Goal: Check status: Check status

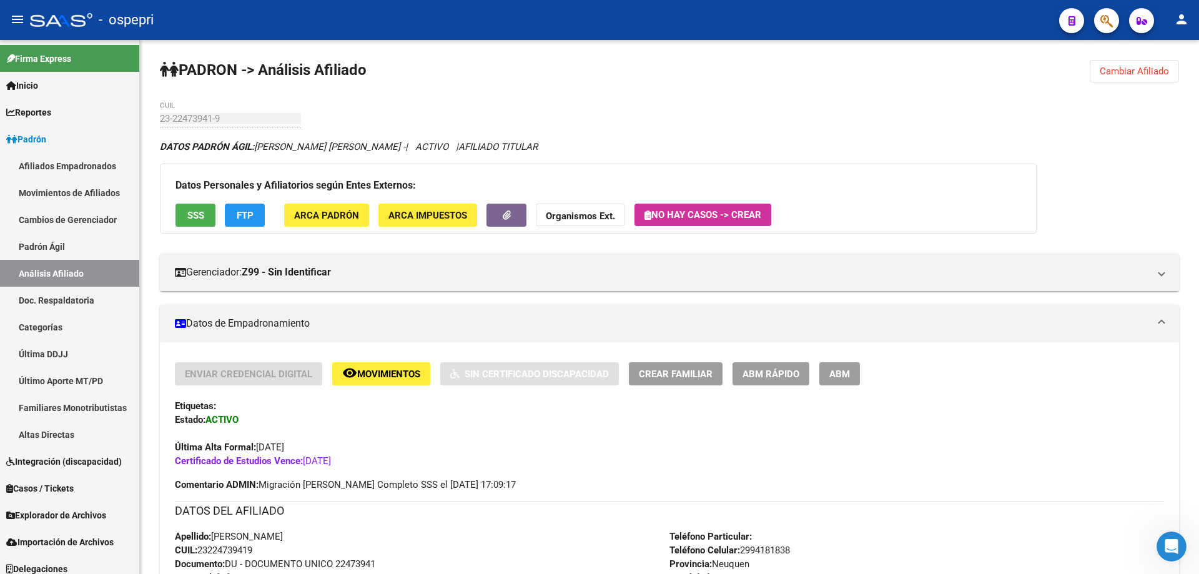
scroll to position [8, 0]
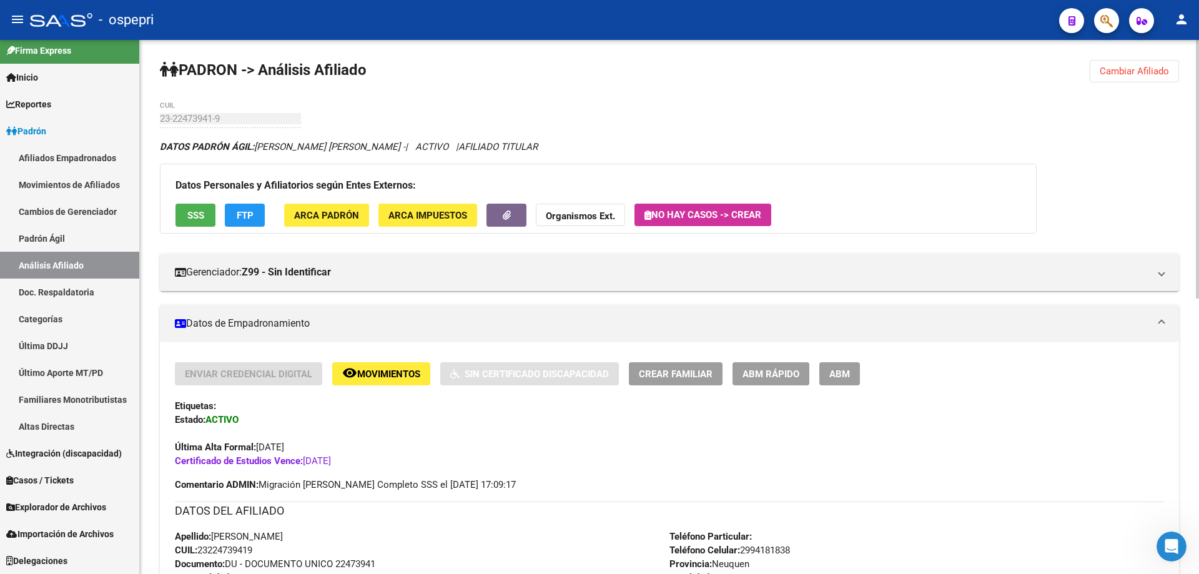
click at [1126, 67] on span "Cambiar Afiliado" at bounding box center [1134, 71] width 69 height 11
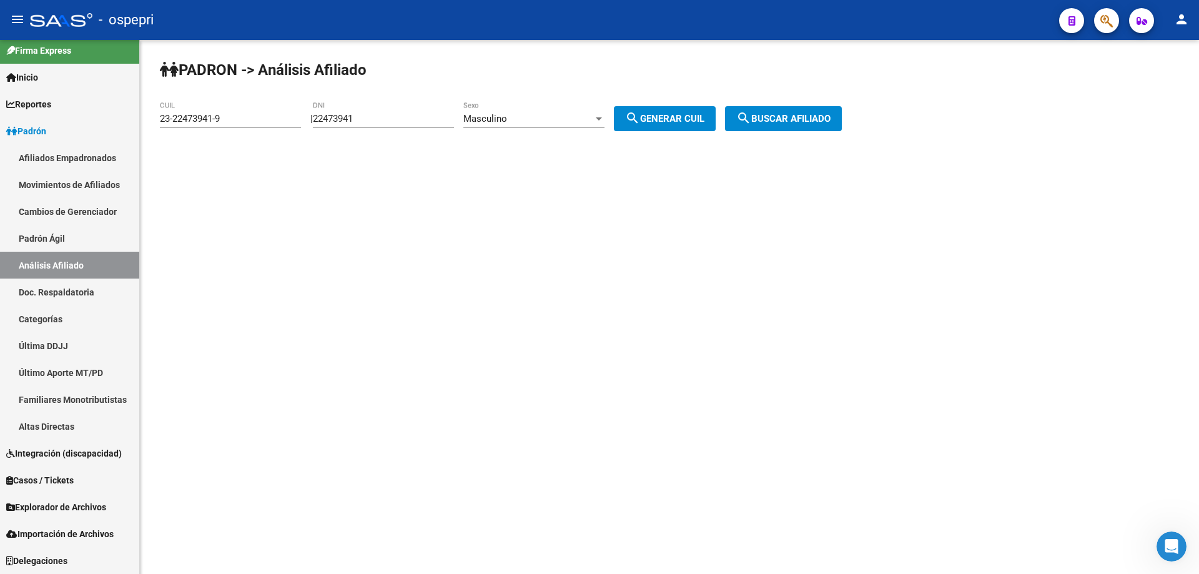
click at [347, 114] on input "22473941" at bounding box center [383, 118] width 141 height 11
paste input "3612402"
type input "23612402"
drag, startPoint x: 653, startPoint y: 110, endPoint x: 755, endPoint y: 112, distance: 101.9
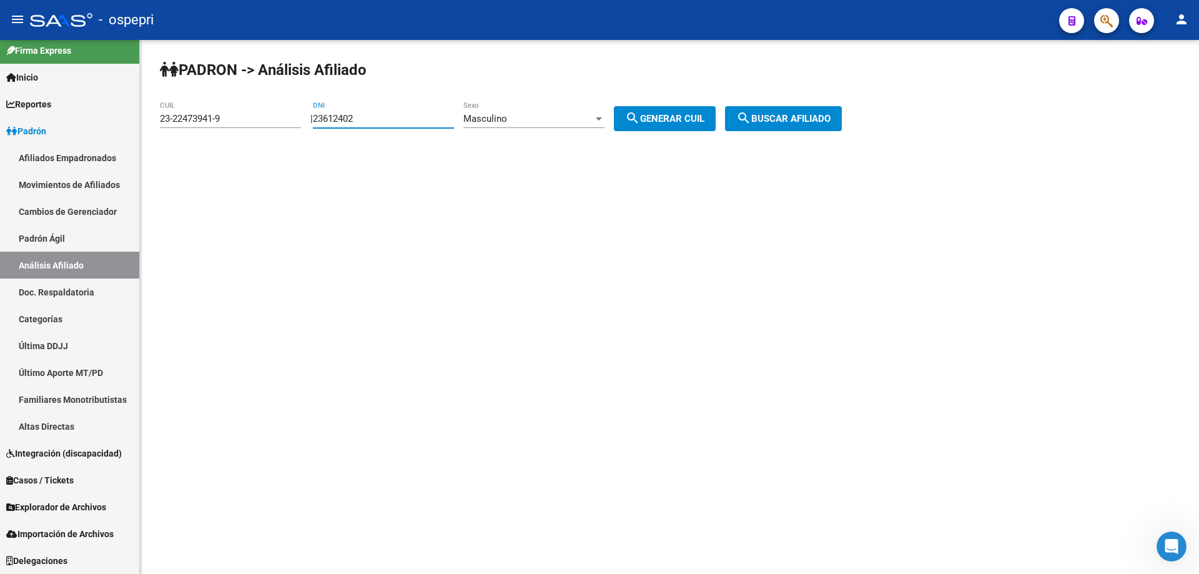
click at [653, 110] on button "search Generar CUIL" at bounding box center [665, 118] width 102 height 25
type input "23-23612402-9"
click at [783, 110] on button "search Buscar afiliado" at bounding box center [783, 118] width 117 height 25
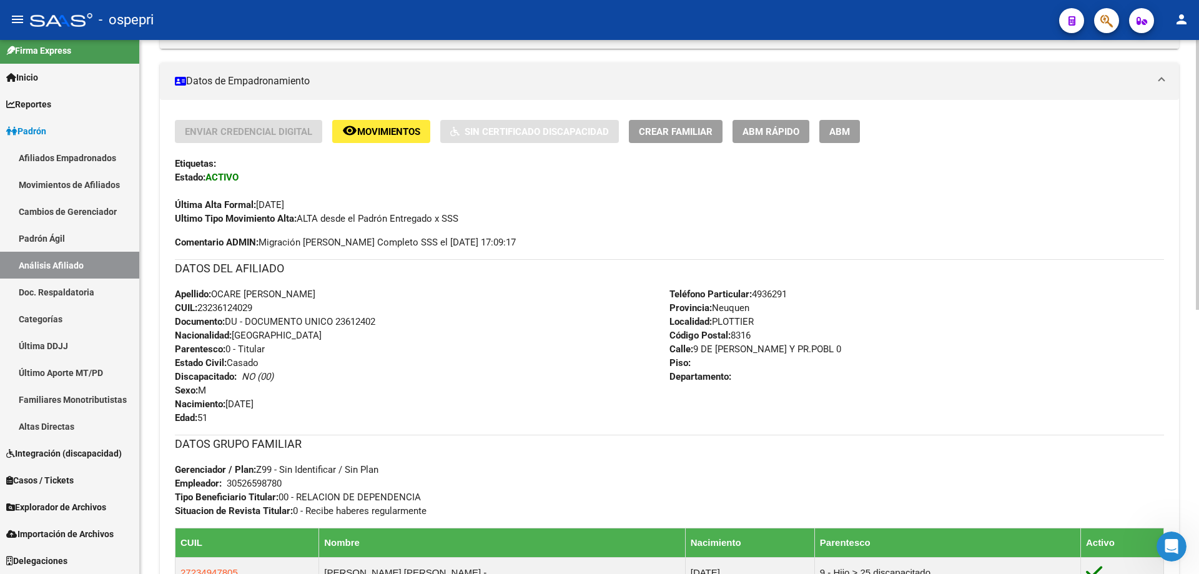
scroll to position [524, 0]
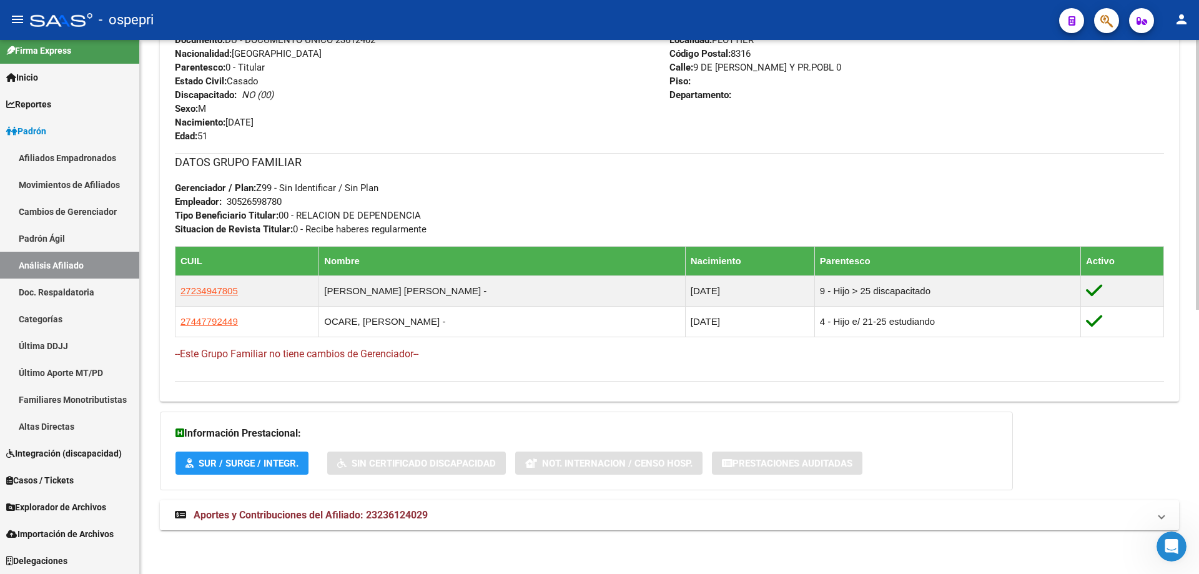
click at [395, 513] on span "Aportes y Contribuciones del Afiliado: 23236124029" at bounding box center [311, 515] width 234 height 12
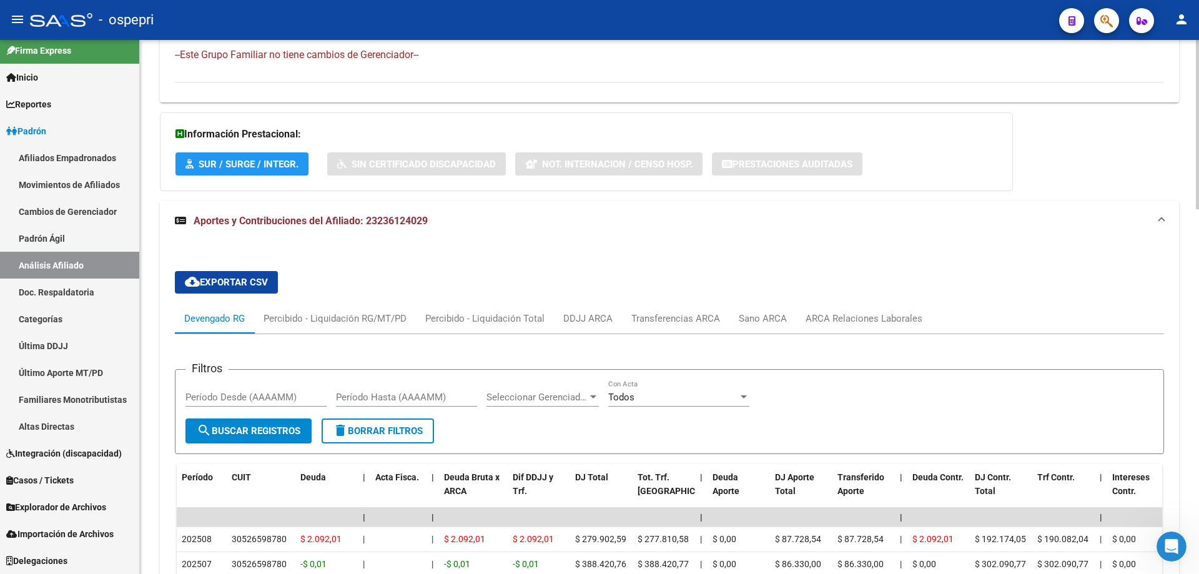
scroll to position [857, 0]
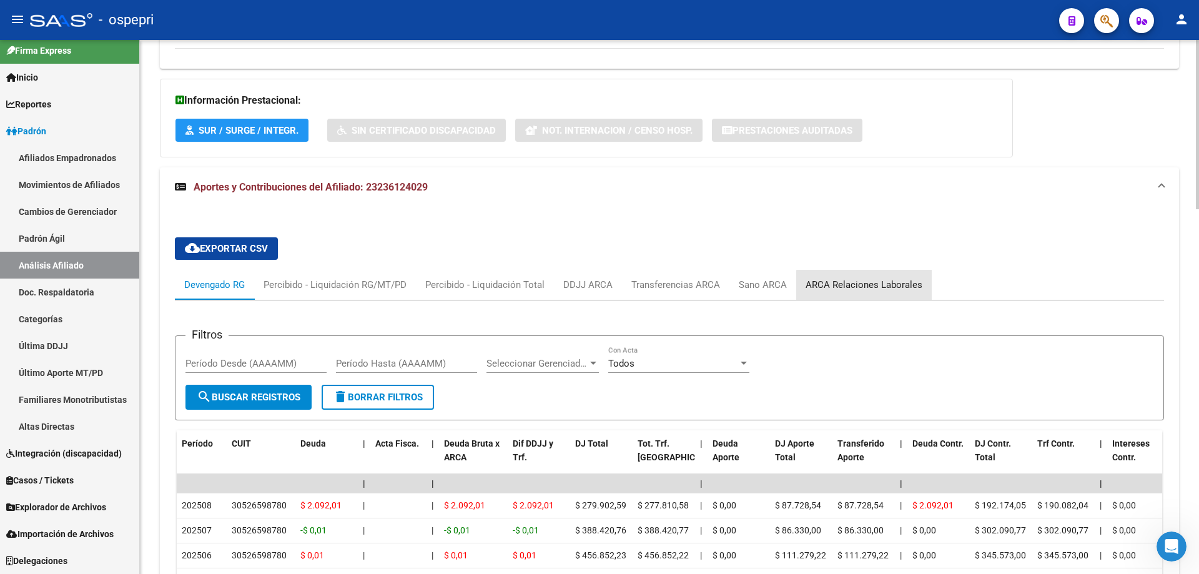
click at [871, 287] on div "ARCA Relaciones Laborales" at bounding box center [864, 285] width 117 height 14
